Goal: Browse casually

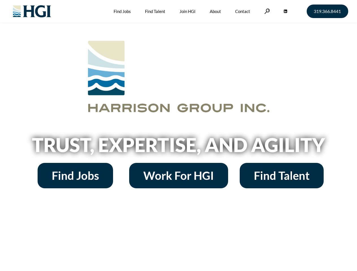
click at [178, 136] on h2 "Trust, Expertise, and Agility" at bounding box center [179, 144] width 322 height 19
click at [266, 11] on link at bounding box center [267, 10] width 6 height 5
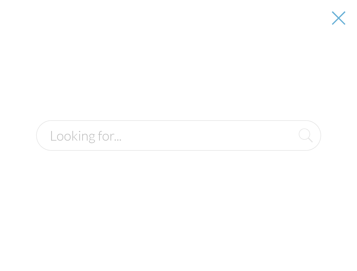
click at [178, 147] on h2 "Trust, Expertise, and Agility" at bounding box center [179, 144] width 322 height 19
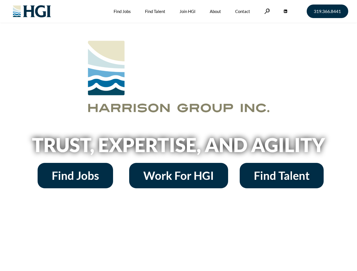
click at [178, 136] on h2 "Trust, Expertise, and Agility" at bounding box center [179, 144] width 322 height 19
click at [266, 11] on link at bounding box center [267, 10] width 6 height 5
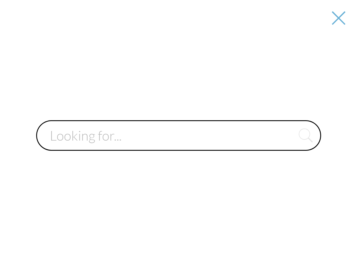
click at [178, 147] on div at bounding box center [179, 135] width 356 height 271
